Goal: Task Accomplishment & Management: Manage account settings

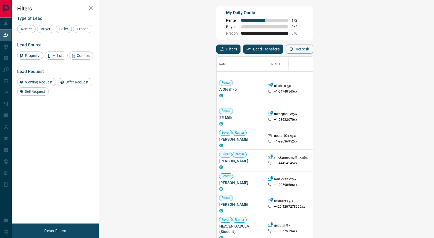
scroll to position [182, 324]
click at [424, 89] on span "Viewing Request ( 2 )" at bounding box center [439, 89] width 30 height 4
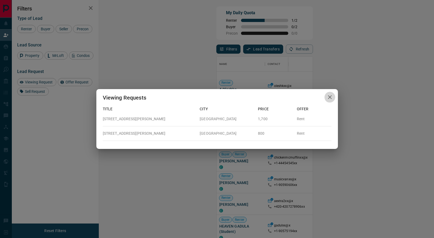
click at [331, 98] on icon "button" at bounding box center [330, 97] width 4 height 4
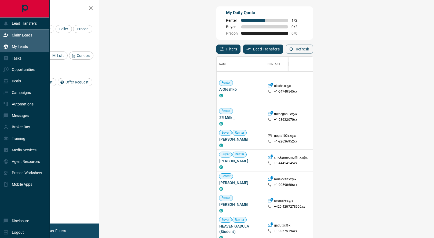
click at [5, 46] on icon at bounding box center [5, 46] width 5 height 5
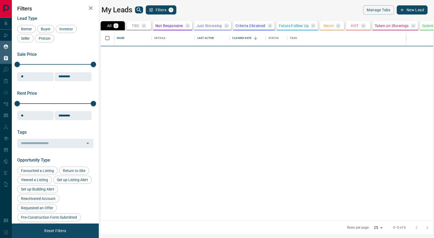
click at [7, 57] on icon at bounding box center [6, 58] width 4 height 5
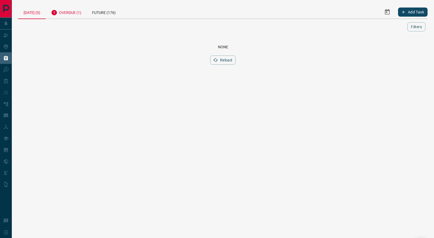
click at [60, 14] on div "Overdue (1)" at bounding box center [66, 11] width 41 height 13
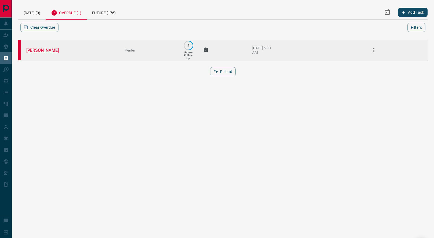
click at [38, 50] on link "[PERSON_NAME]" at bounding box center [46, 50] width 40 height 5
